Goal: Register for event/course

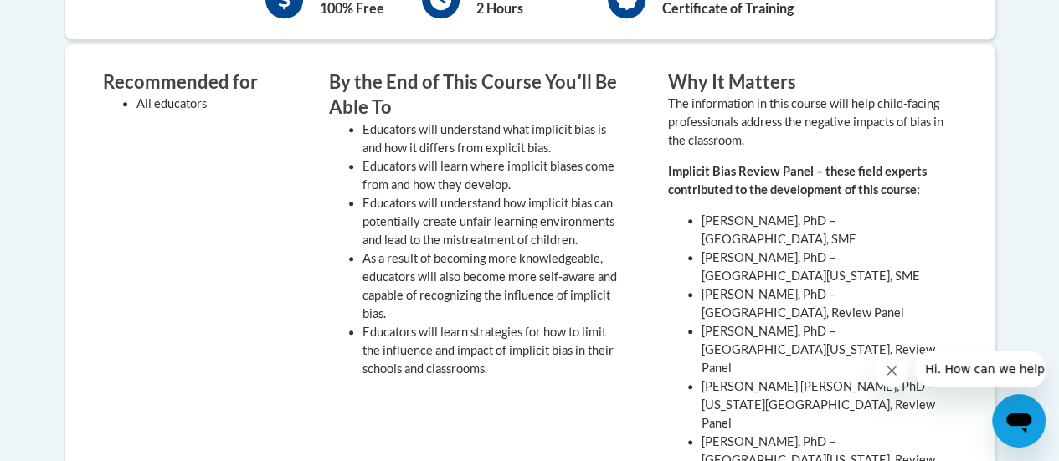
scroll to position [502, 0]
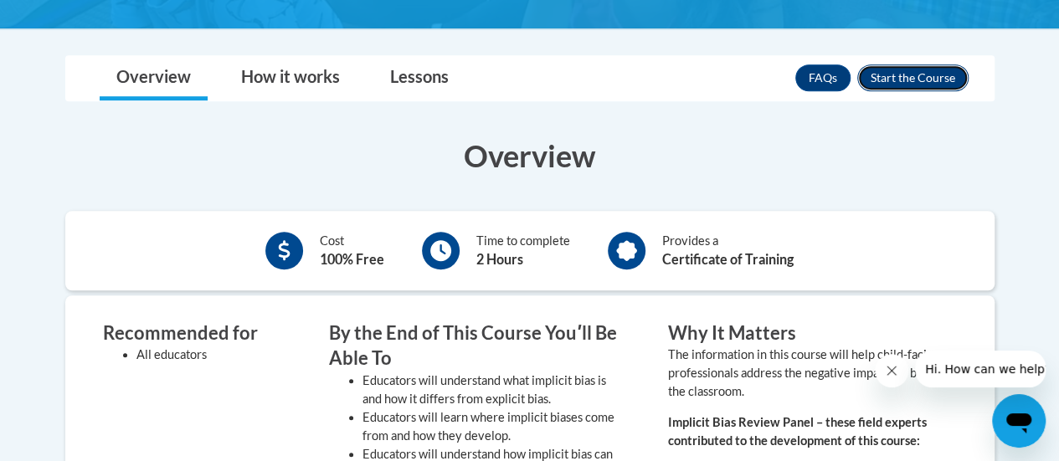
click at [923, 79] on button "Enroll" at bounding box center [912, 77] width 111 height 27
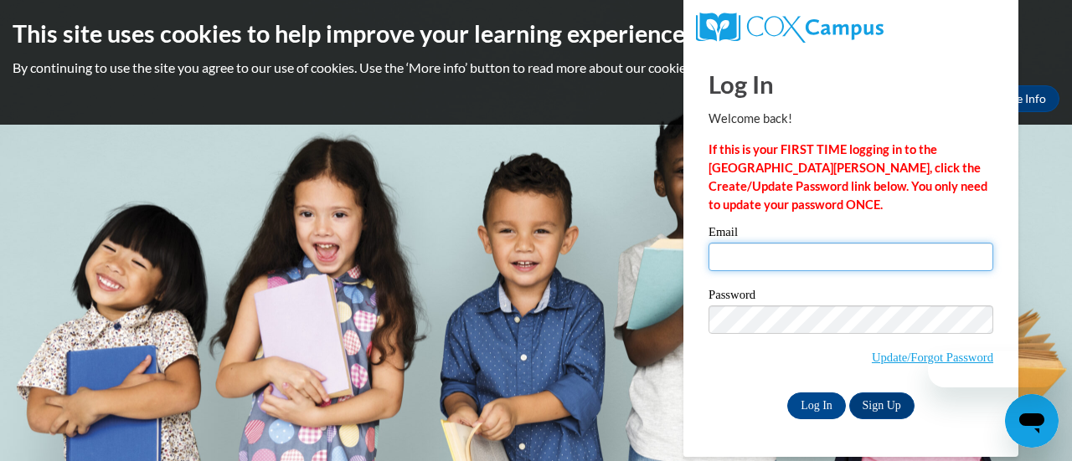
click at [804, 260] on input "Email" at bounding box center [850, 257] width 285 height 28
type input "daenal@ymcaatlanta.org"
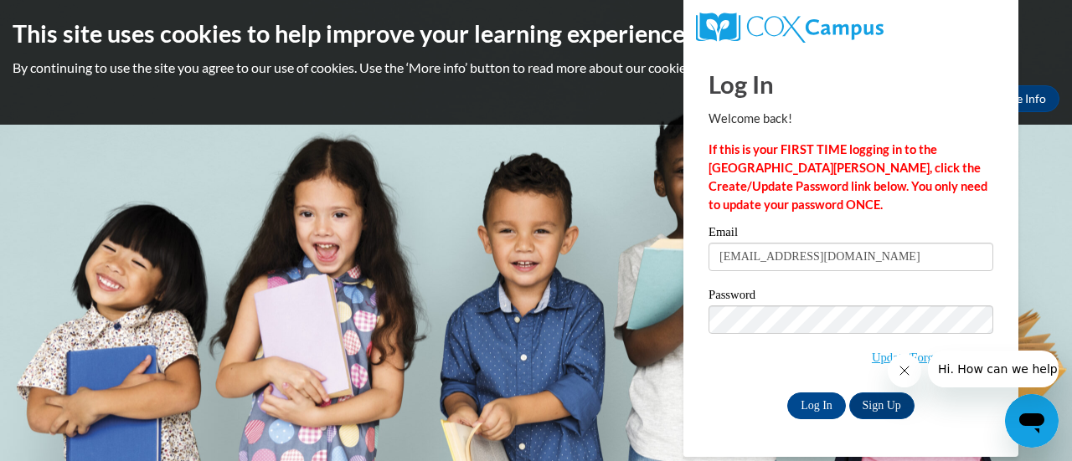
click at [790, 388] on div "Email daenal@ymcaatlanta.org Password Update/Forgot Password Log In Sign Up OR" at bounding box center [850, 322] width 285 height 193
click at [810, 405] on input "Log In" at bounding box center [816, 406] width 59 height 27
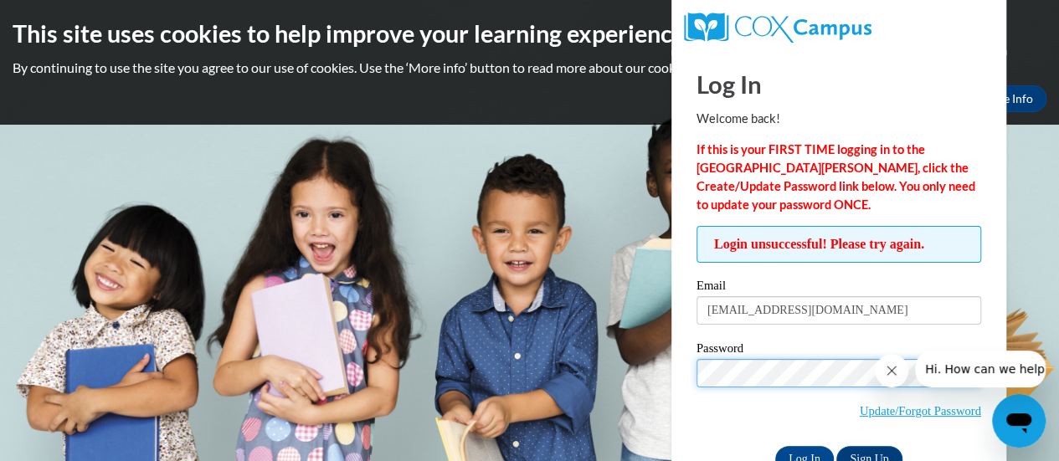
click at [731, 356] on div "Password Update/Forgot Password" at bounding box center [839, 391] width 285 height 99
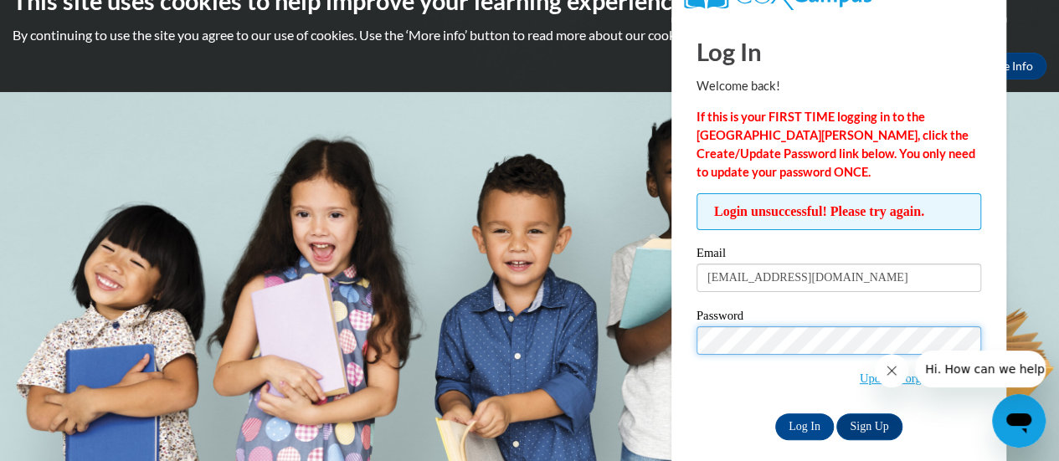
scroll to position [47, 0]
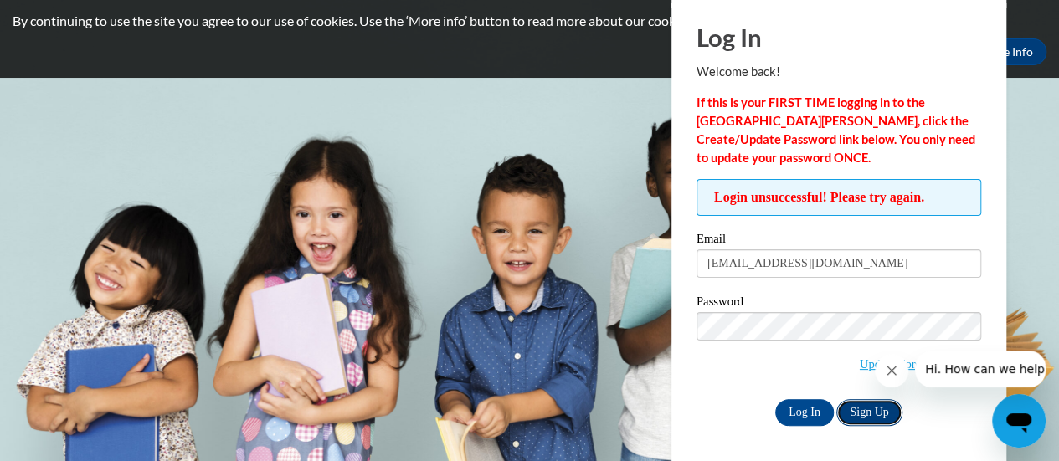
click at [878, 409] on link "Sign Up" at bounding box center [868, 412] width 65 height 27
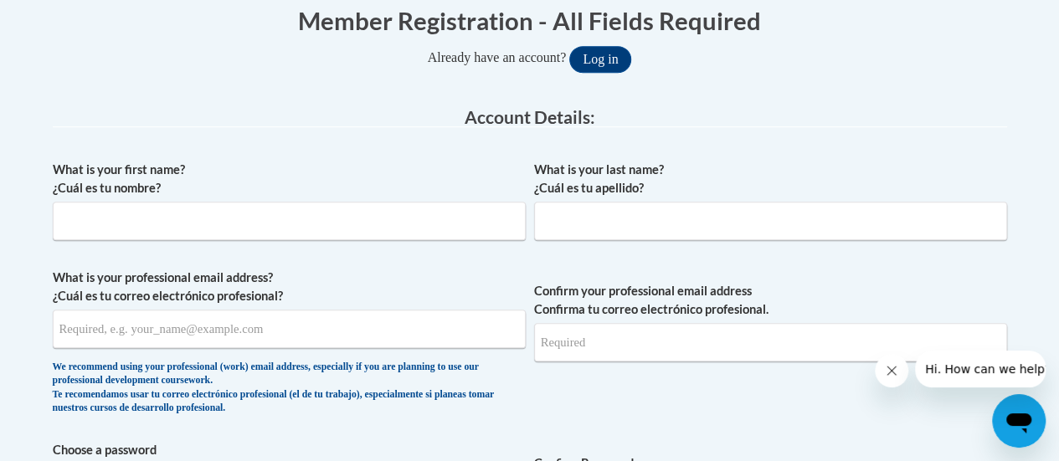
scroll to position [419, 0]
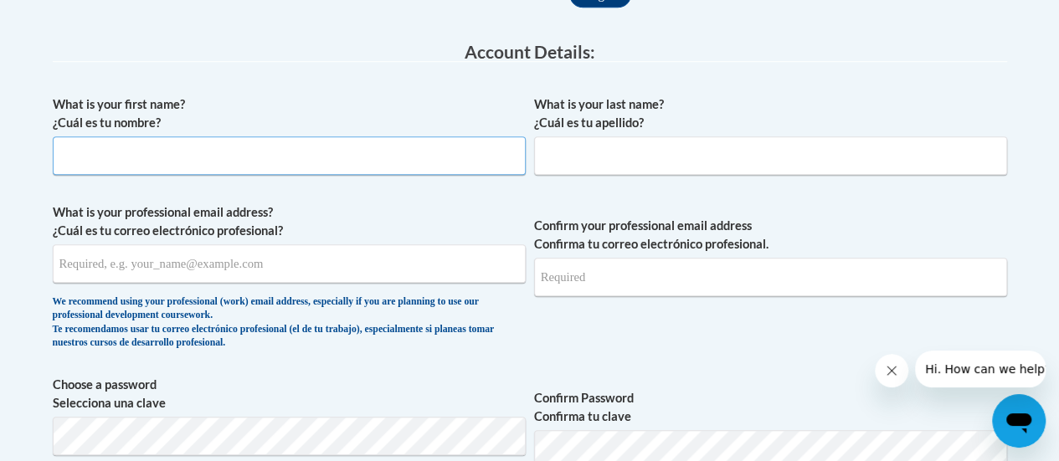
drag, startPoint x: 260, startPoint y: 144, endPoint x: 260, endPoint y: 155, distance: 10.9
click at [260, 155] on input "What is your first name? ¿Cuál es tu nombre?" at bounding box center [289, 155] width 473 height 39
type input "Daena"
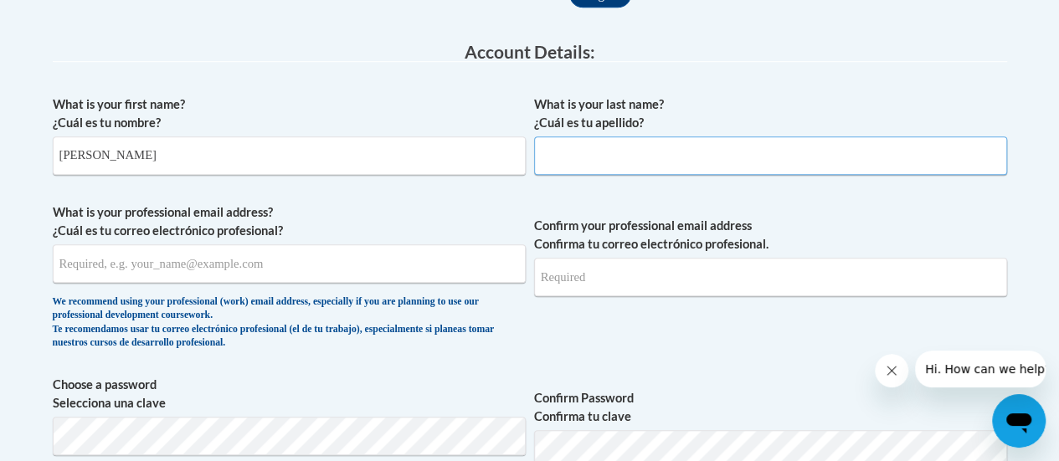
click at [591, 153] on input "What is your last name? ¿Cuál es tu apellido?" at bounding box center [770, 155] width 473 height 39
type input "Lewis"
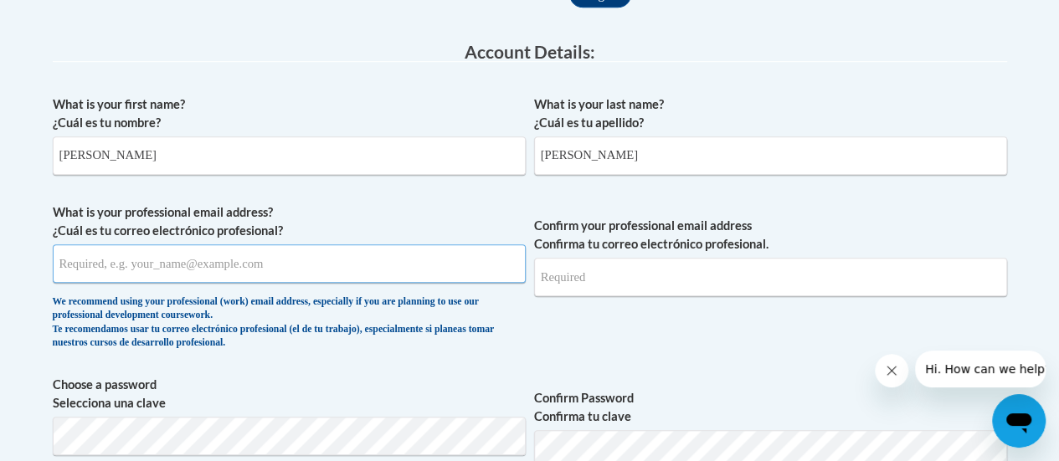
click at [280, 255] on input "What is your professional email address? ¿Cuál es tu correo electrónico profesi…" at bounding box center [289, 263] width 473 height 39
type input "daenal@ymcaatlanta.org"
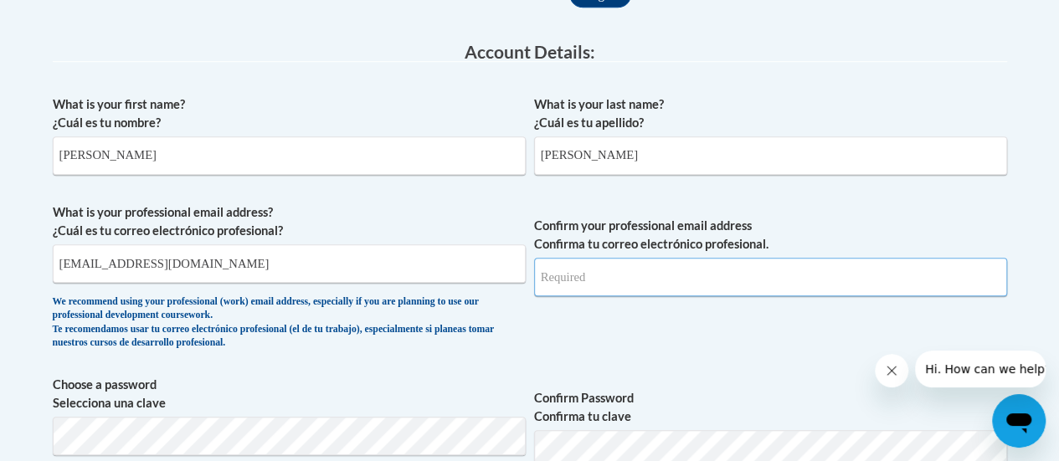
click at [650, 290] on input "Confirm your professional email address Confirma tu correo electrónico profesio…" at bounding box center [770, 277] width 473 height 39
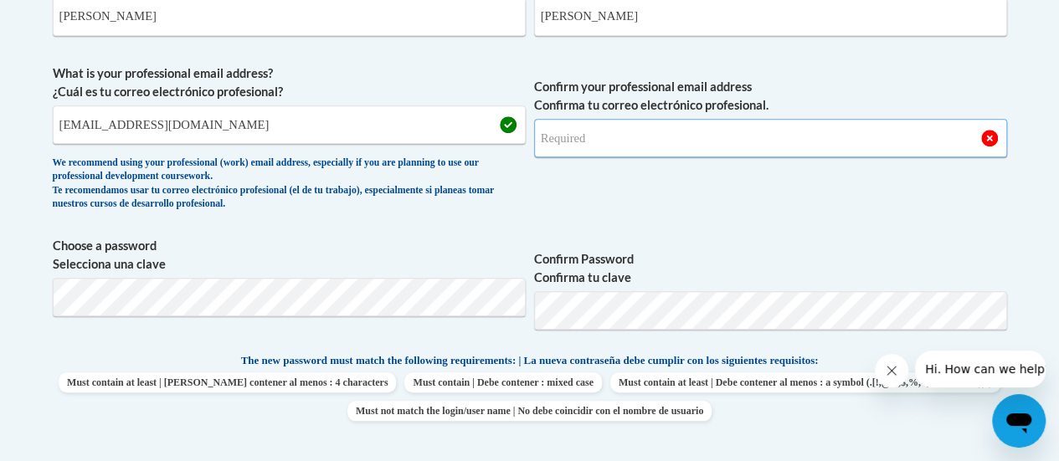
scroll to position [586, 0]
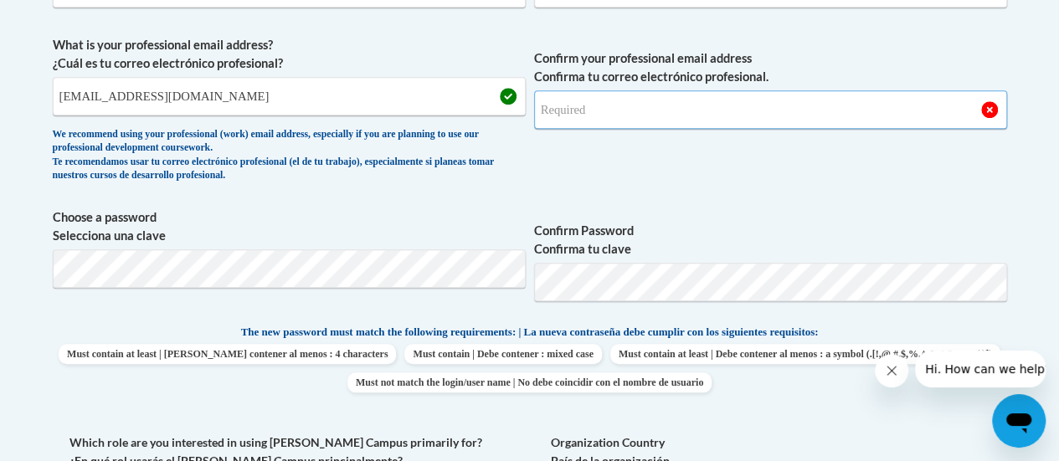
click at [642, 106] on input "Confirm your professional email address Confirma tu correo electrónico profesio…" at bounding box center [770, 109] width 473 height 39
type input "daenal@ymcaatlanta.org"
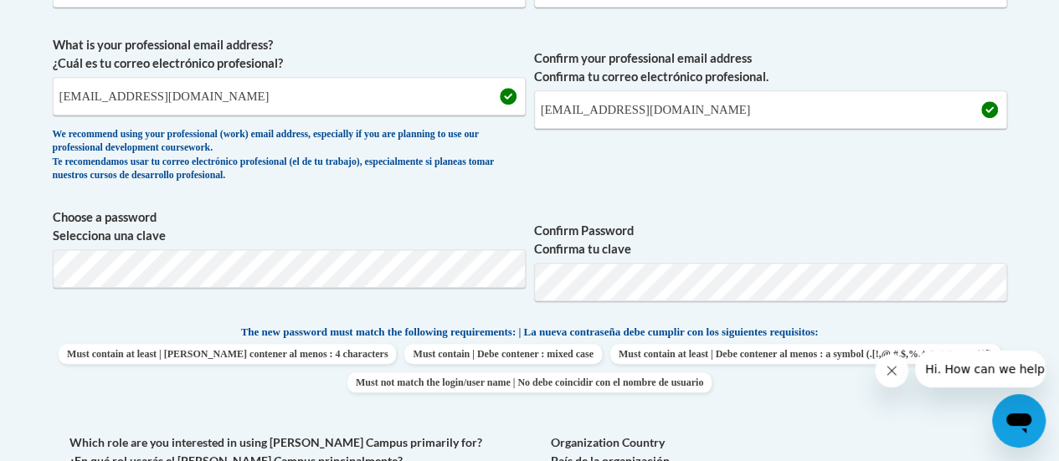
click at [812, 168] on span "Confirm your professional email address Confirma tu correo electrónico profesio…" at bounding box center [770, 113] width 473 height 155
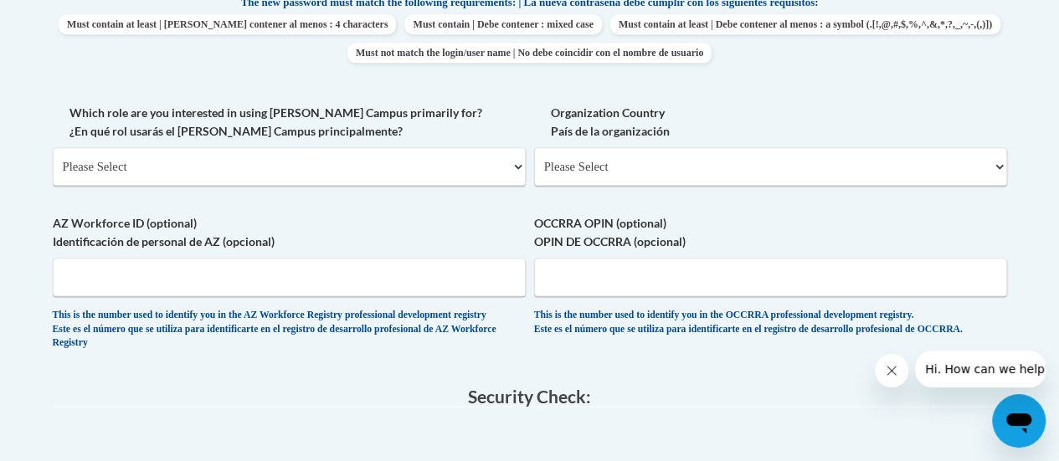
scroll to position [921, 0]
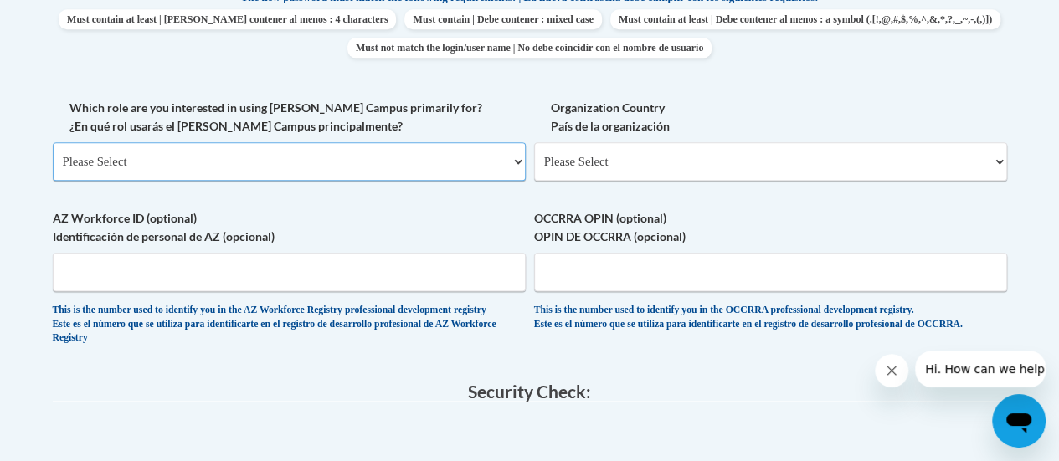
click at [252, 153] on select "Please Select College/University | Colegio/Universidad Community/Nonprofit Part…" at bounding box center [289, 161] width 473 height 39
select select "fbf2d438-af2f-41f8-98f1-81c410e29de3"
click at [53, 142] on select "Please Select College/University | Colegio/Universidad Community/Nonprofit Part…" at bounding box center [289, 161] width 473 height 39
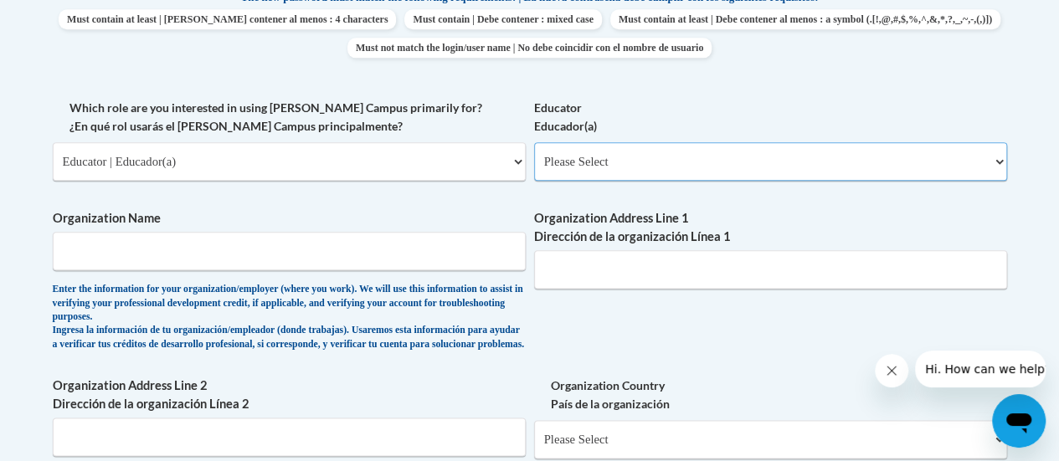
click at [700, 157] on select "Please Select Early Learning/Daycare Teacher/Family Home Care Provider | Maestr…" at bounding box center [770, 161] width 473 height 39
select select "d5fdb05a-b36c-4d60-97fa-9afceda7e903"
click at [534, 142] on select "Please Select Early Learning/Daycare Teacher/Family Home Care Provider | Maestr…" at bounding box center [770, 161] width 473 height 39
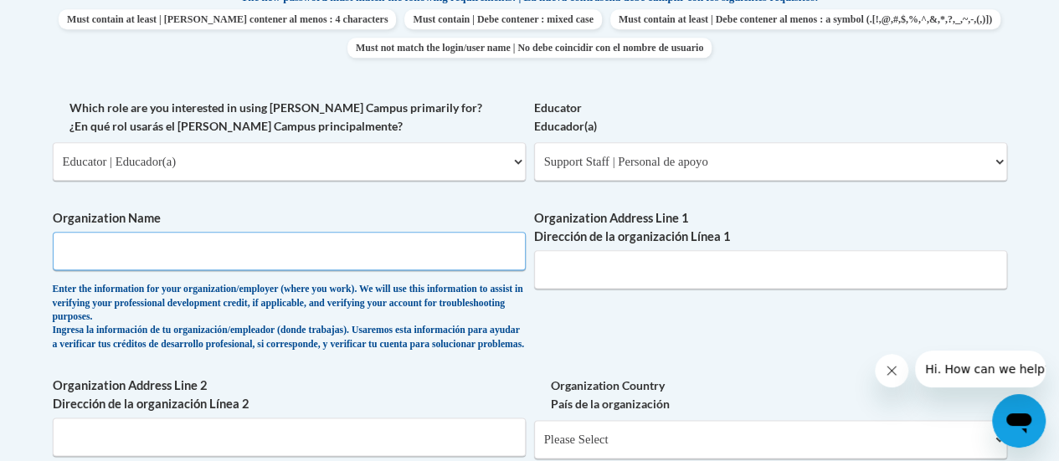
click at [123, 241] on input "Organization Name" at bounding box center [289, 251] width 473 height 39
type input "YMCA"
click at [640, 263] on input "Organization Address Line 1 Dirección de la organización Línea 1" at bounding box center [770, 269] width 473 height 39
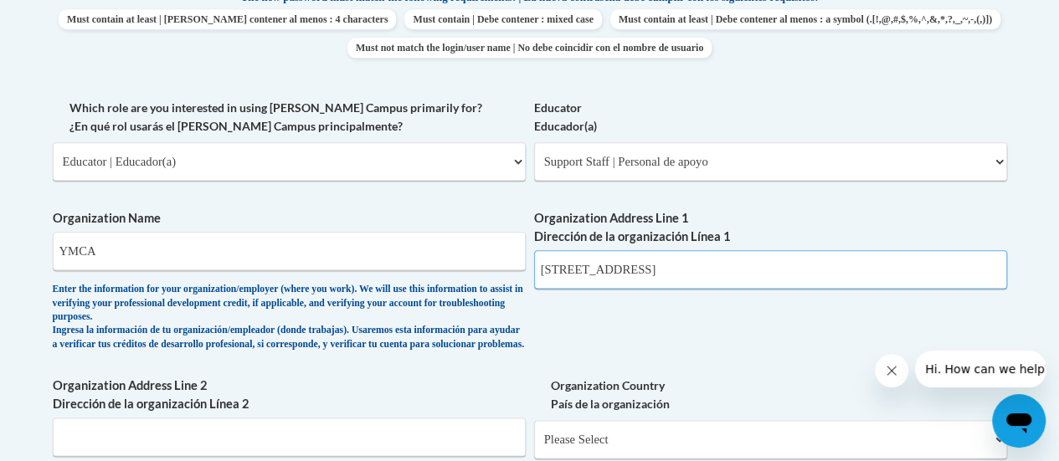
type input "2220 Campbellton Rd SW"
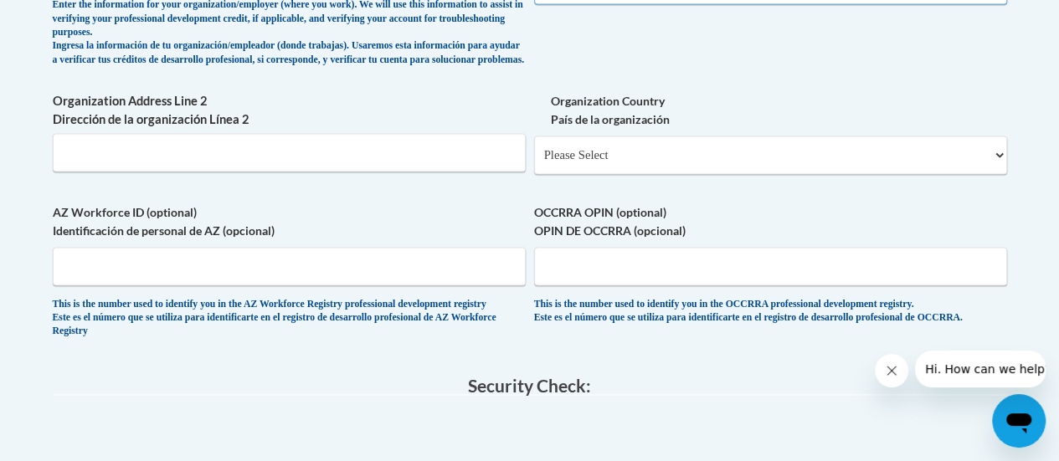
scroll to position [1256, 0]
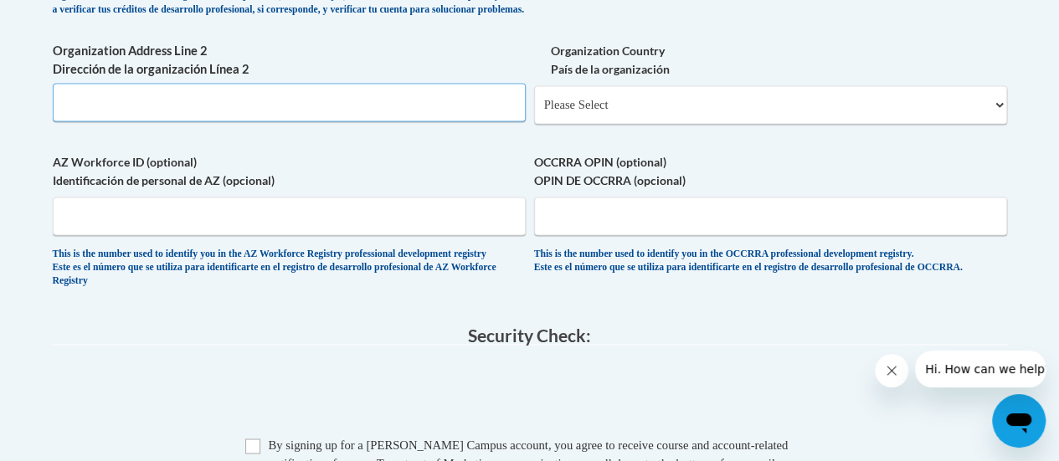
click at [197, 111] on input "Organization Address Line 2 Dirección de la organización Línea 2" at bounding box center [289, 102] width 473 height 39
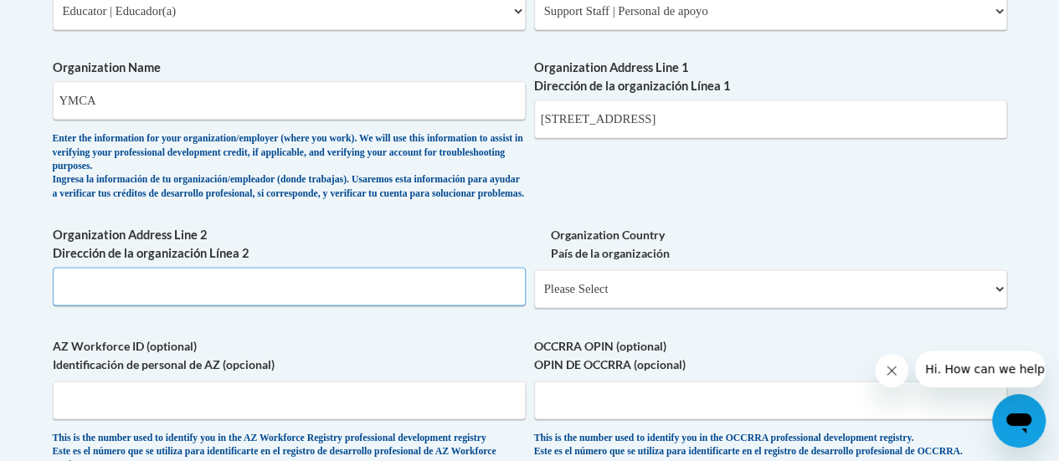
scroll to position [1088, 0]
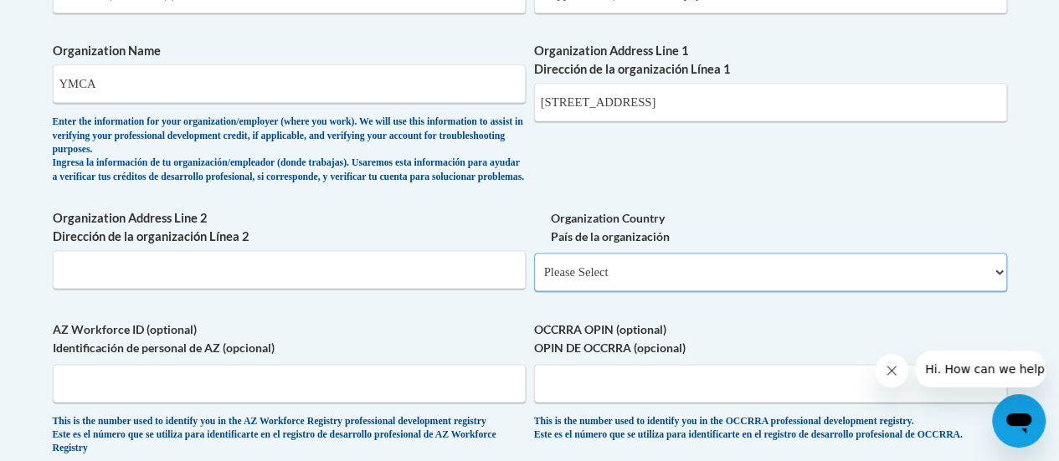
click at [648, 286] on select "Please Select United States | Estados Unidos Outside of the United States | Fue…" at bounding box center [770, 272] width 473 height 39
select select "ad49bcad-a171-4b2e-b99c-48b446064914"
click at [534, 266] on select "Please Select United States | Estados Unidos Outside of the United States | Fue…" at bounding box center [770, 272] width 473 height 39
select select
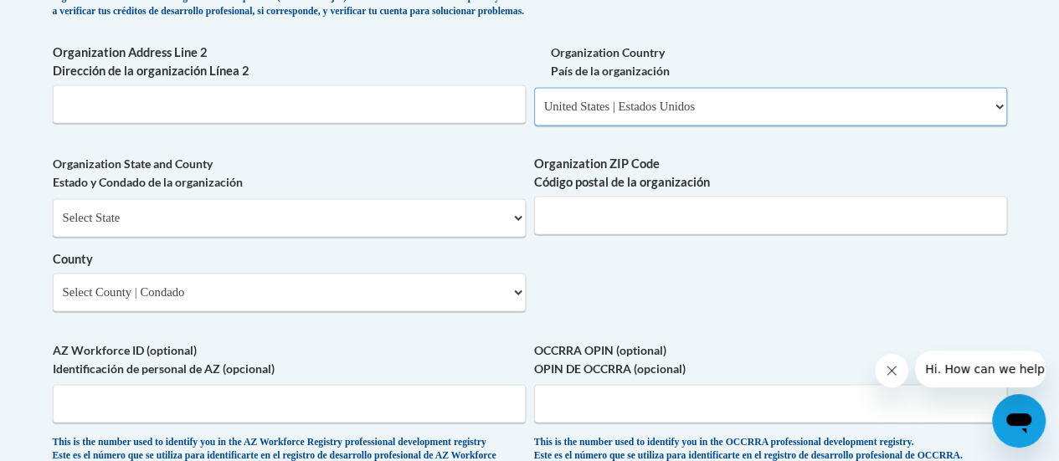
scroll to position [1256, 0]
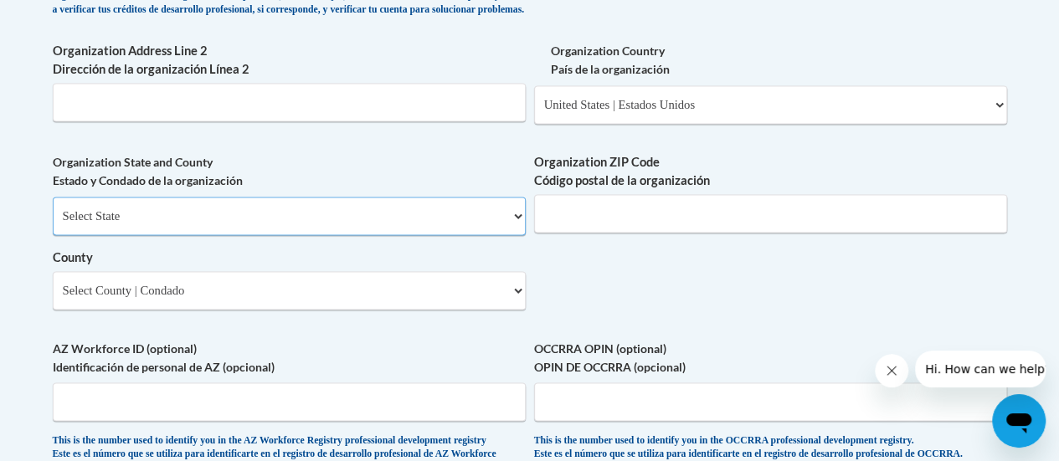
drag, startPoint x: 356, startPoint y: 229, endPoint x: 352, endPoint y: 240, distance: 11.7
click at [354, 234] on select "Select State Alabama Alaska Arizona Arkansas California Colorado Connecticut De…" at bounding box center [289, 216] width 473 height 39
select select "Georgia"
click at [53, 209] on select "Select State Alabama Alaska Arizona Arkansas California Colorado Connecticut De…" at bounding box center [289, 216] width 473 height 39
click at [722, 245] on div "Organization ZIP Code Código postal de la organización" at bounding box center [770, 199] width 473 height 92
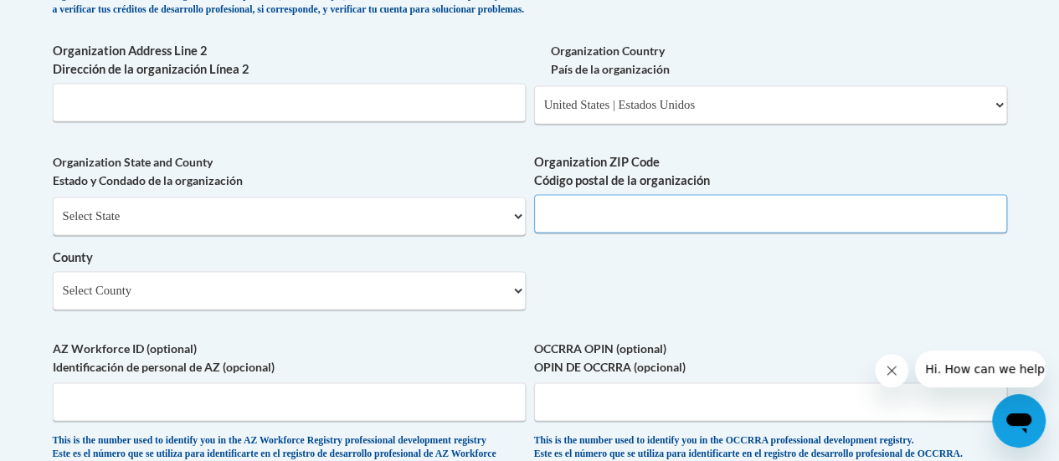
drag, startPoint x: 690, startPoint y: 234, endPoint x: 692, endPoint y: 242, distance: 8.5
click at [692, 233] on input "Organization ZIP Code Código postal de la organización" at bounding box center [770, 213] width 473 height 39
type input "30311"
drag, startPoint x: 793, startPoint y: 265, endPoint x: 422, endPoint y: 303, distance: 372.8
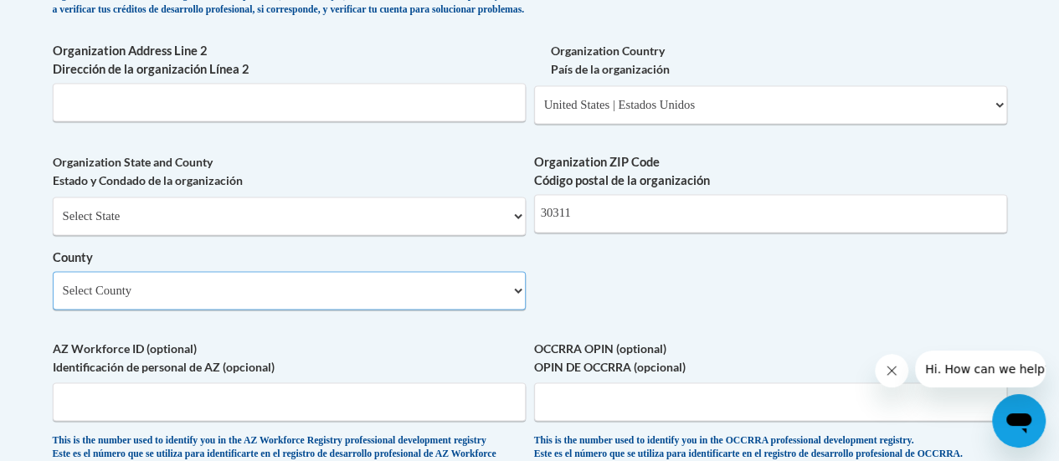
click at [358, 310] on select "Select County Appling Atkinson Bacon Baker Baldwin Banks Barrow Bartow Ben Hill…" at bounding box center [289, 290] width 473 height 39
select select "Fulton"
click at [53, 284] on select "Select County Appling Atkinson Bacon Baker Baldwin Banks Barrow Bartow Ben Hill…" at bounding box center [289, 290] width 473 height 39
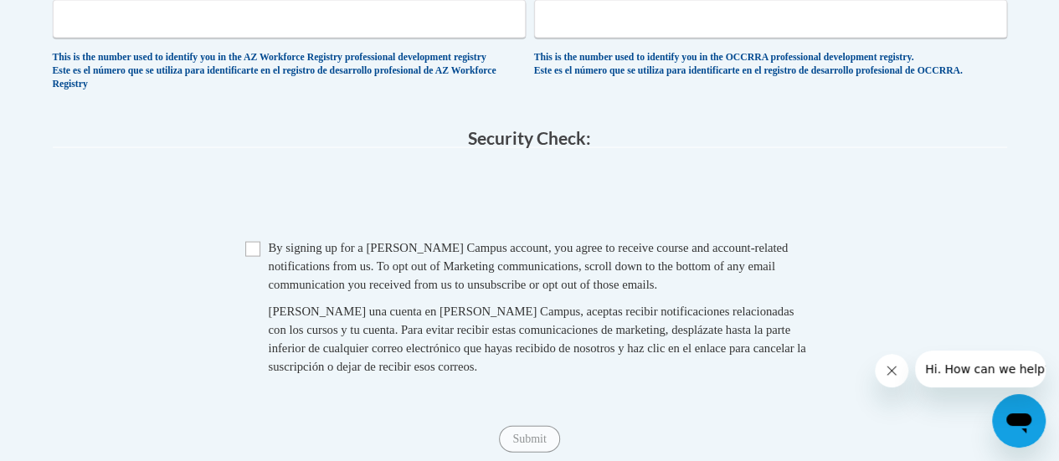
scroll to position [1674, 0]
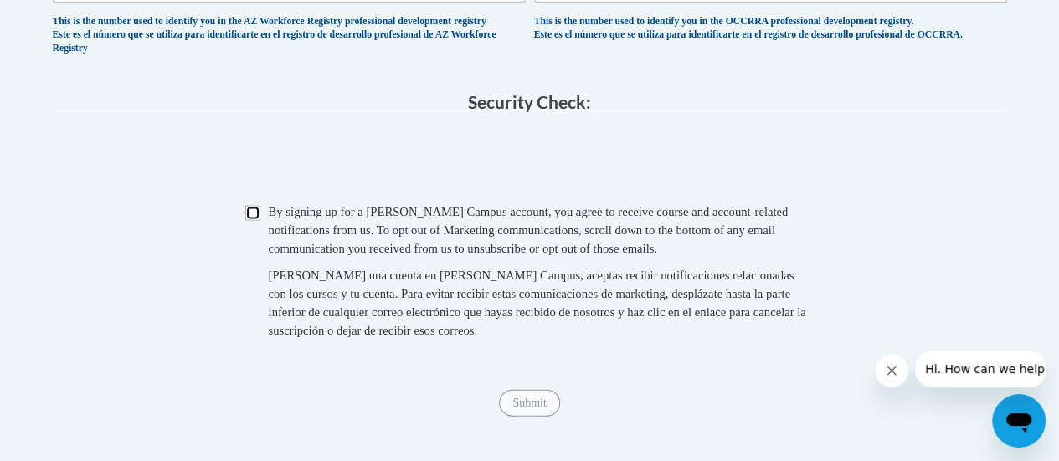
click at [256, 221] on input "Checkbox" at bounding box center [252, 213] width 15 height 15
checkbox input "true"
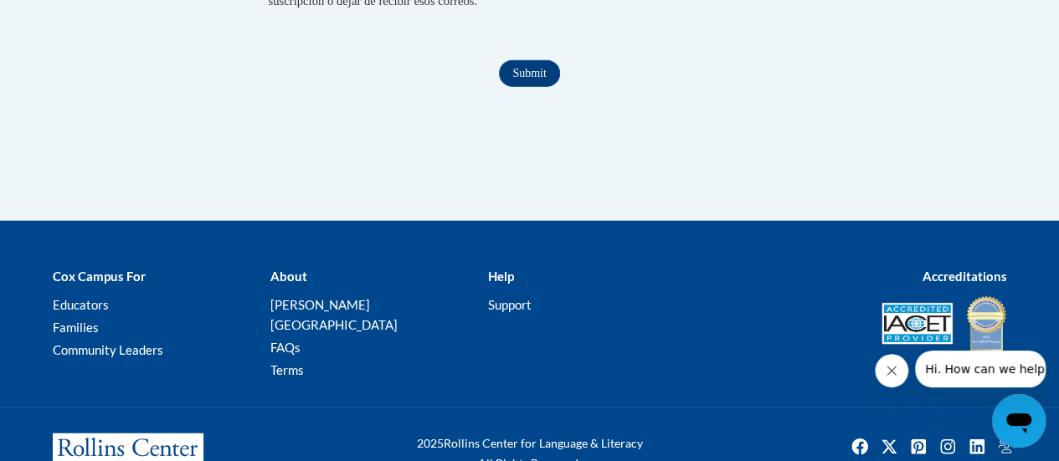
scroll to position [2009, 0]
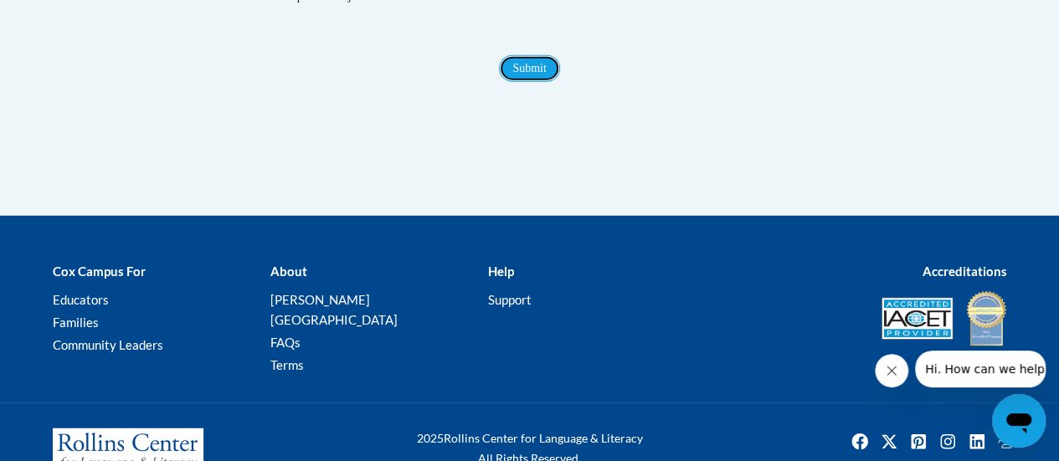
drag, startPoint x: 547, startPoint y: 88, endPoint x: 539, endPoint y: 99, distance: 13.2
click at [545, 82] on input "Submit" at bounding box center [529, 68] width 60 height 27
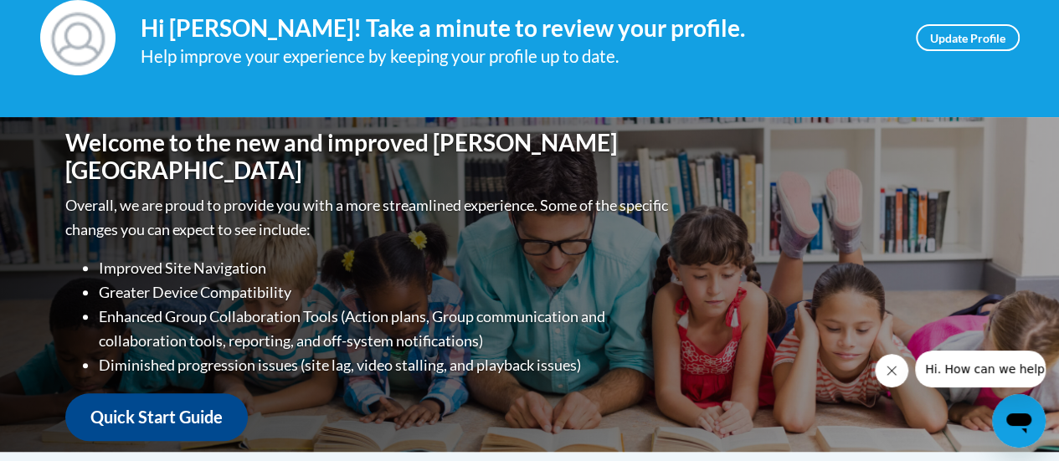
scroll to position [167, 0]
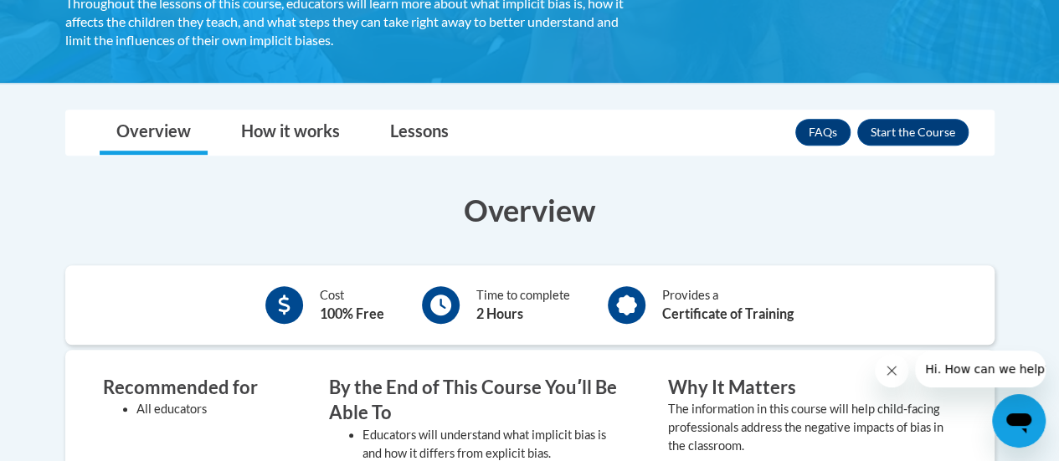
scroll to position [419, 0]
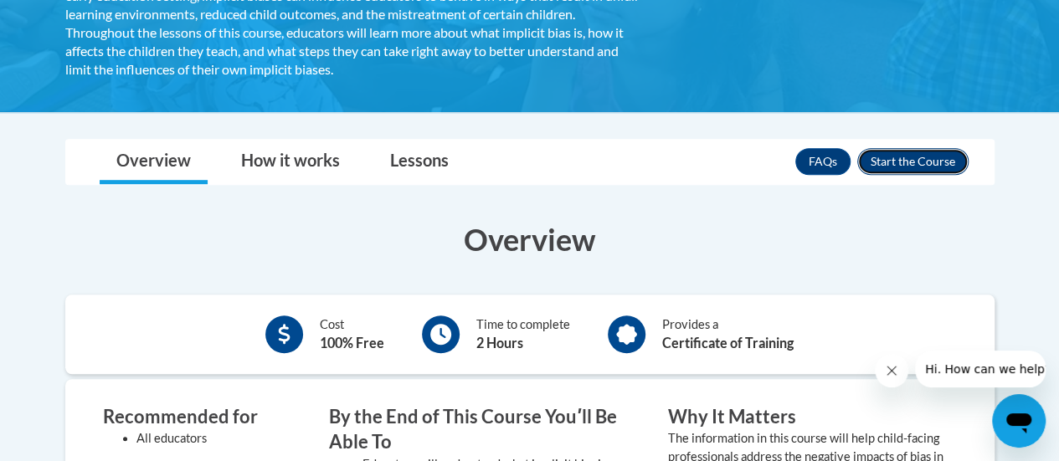
click at [949, 163] on button "Enroll" at bounding box center [912, 161] width 111 height 27
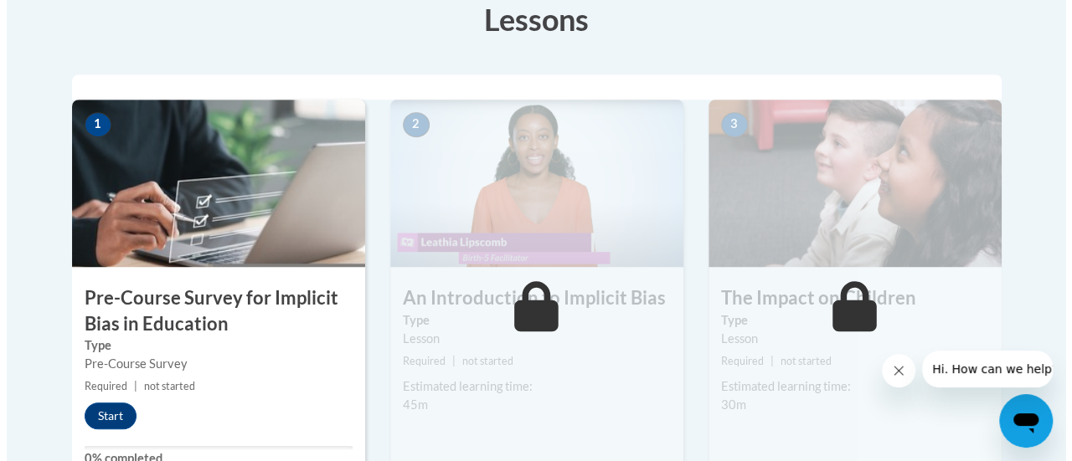
scroll to position [586, 0]
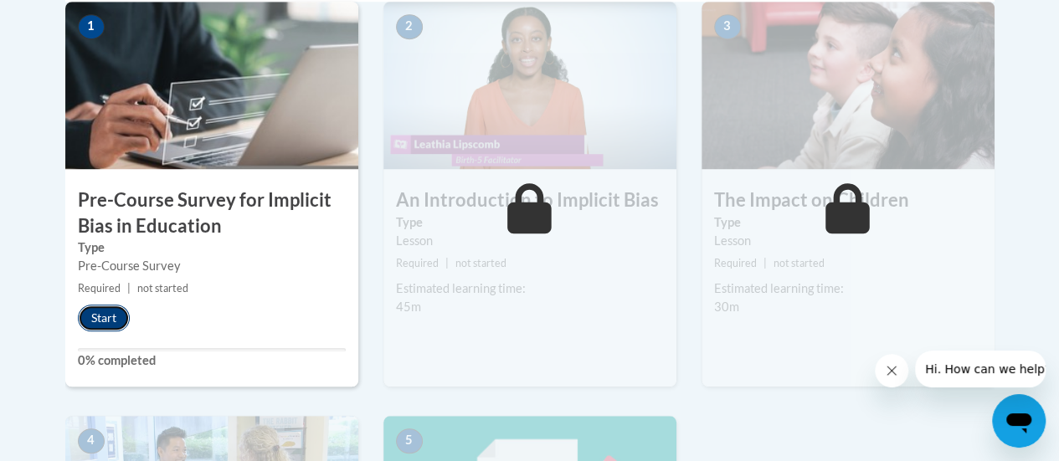
click at [106, 316] on button "Start" at bounding box center [104, 318] width 52 height 27
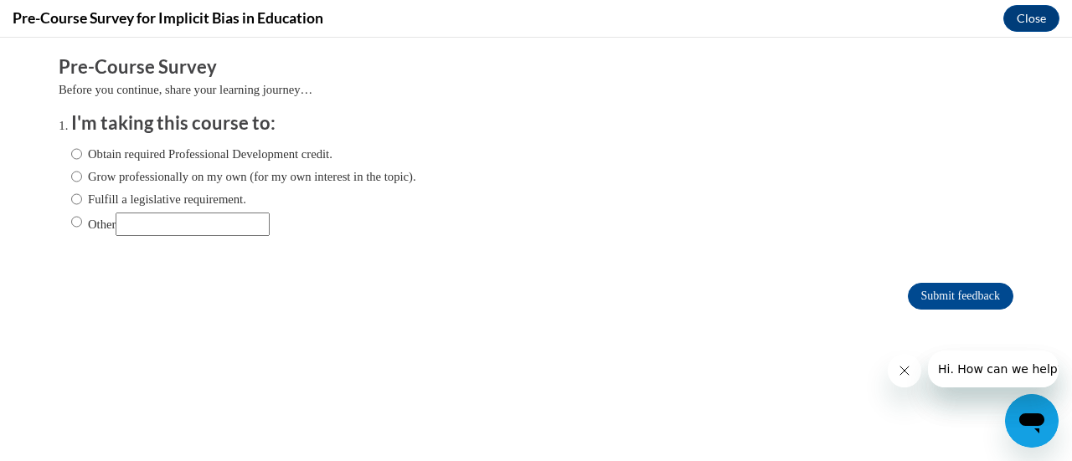
scroll to position [0, 0]
click at [71, 220] on label "Other" at bounding box center [170, 224] width 198 height 23
click at [71, 223] on input "Other" at bounding box center [76, 222] width 11 height 18
radio input "true"
click at [276, 224] on span "Other" at bounding box center [243, 224] width 345 height 23
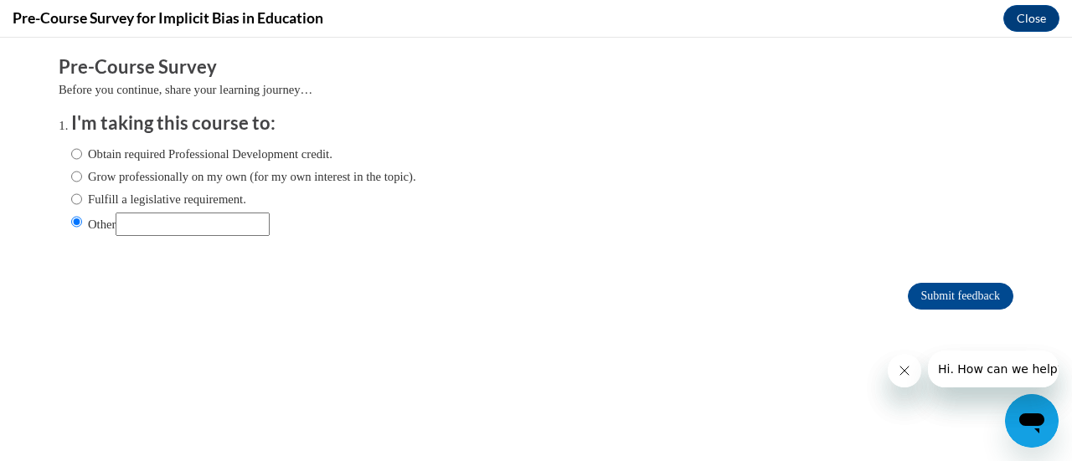
click at [238, 222] on input "Other" at bounding box center [193, 224] width 154 height 23
type input "Training"
drag, startPoint x: 912, startPoint y: 377, endPoint x: 902, endPoint y: 372, distance: 11.2
click at [906, 377] on button "Close message from company" at bounding box center [903, 370] width 33 height 33
click at [905, 378] on button "Close message from company" at bounding box center [903, 370] width 33 height 33
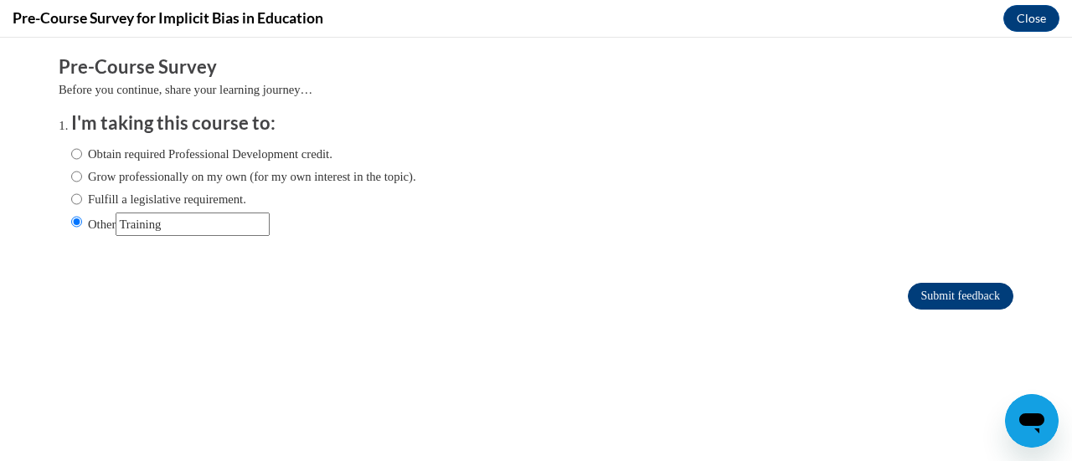
click at [933, 298] on input "Submit feedback" at bounding box center [959, 296] width 105 height 27
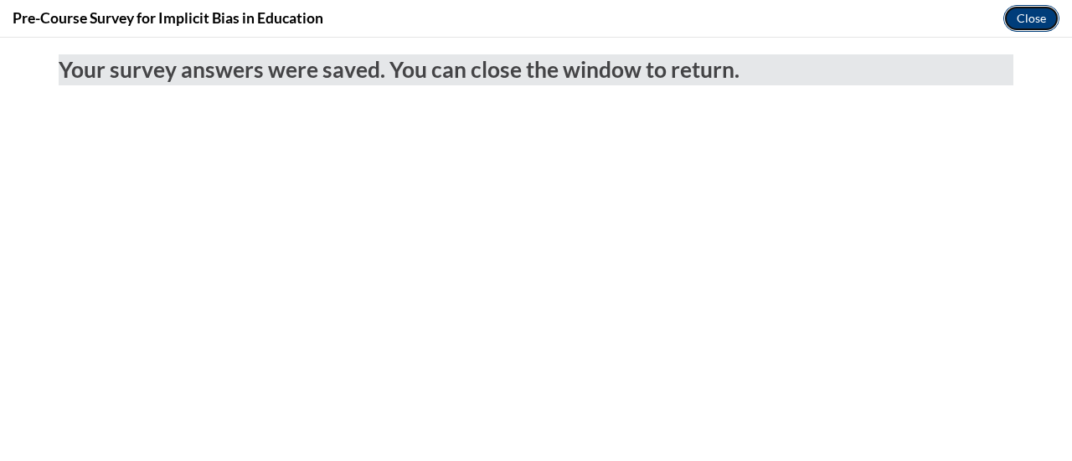
click at [1041, 16] on button "Close" at bounding box center [1031, 18] width 56 height 27
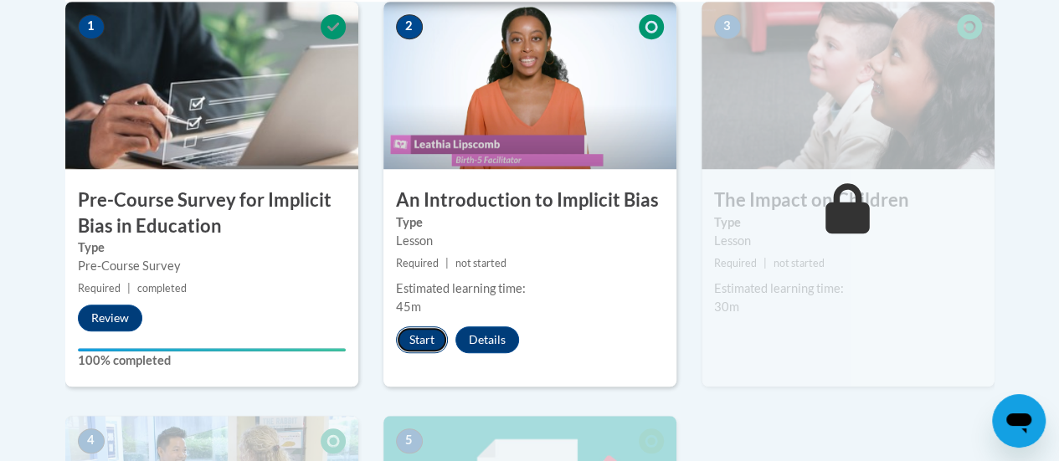
click at [415, 328] on button "Start" at bounding box center [422, 339] width 52 height 27
